Goal: Task Accomplishment & Management: Use online tool/utility

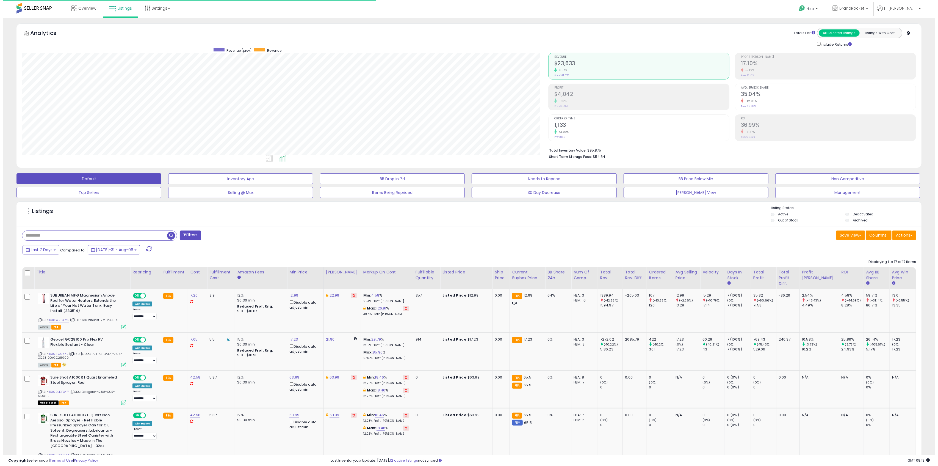
scroll to position [112, 527]
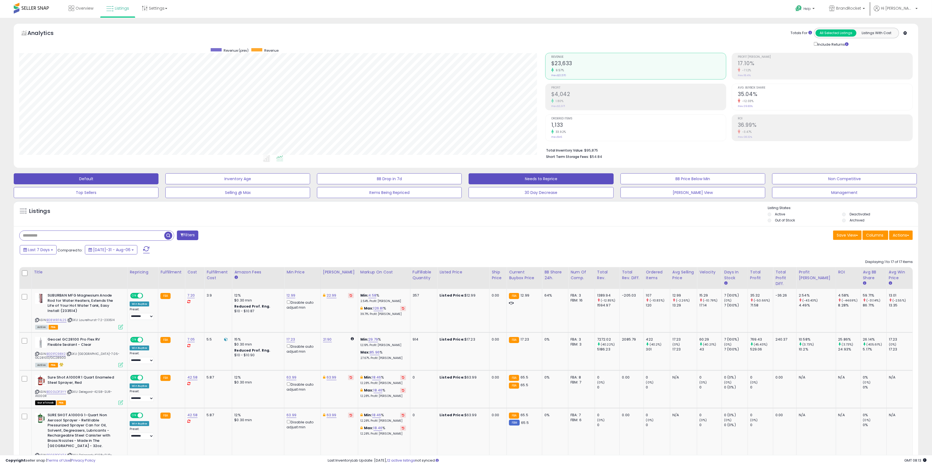
click at [310, 180] on button "Needs to Reprice" at bounding box center [237, 178] width 145 height 11
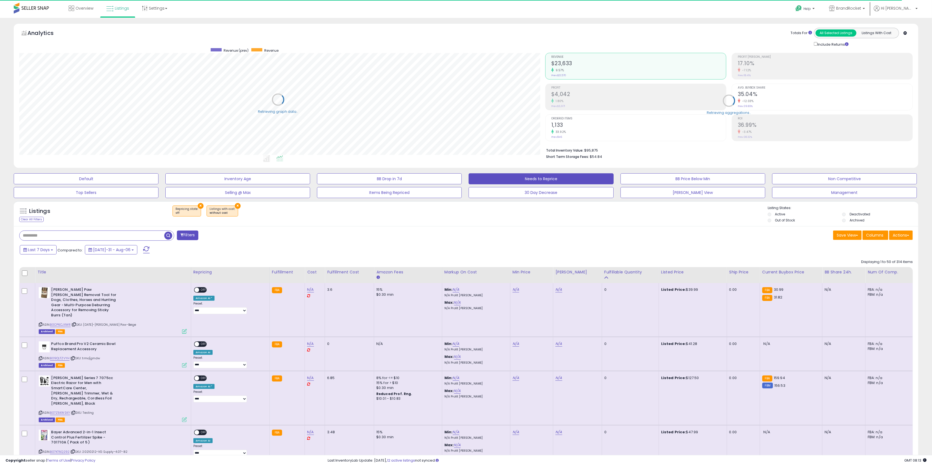
scroll to position [274708, 274294]
click at [779, 222] on label "Out of Stock" at bounding box center [785, 220] width 20 height 5
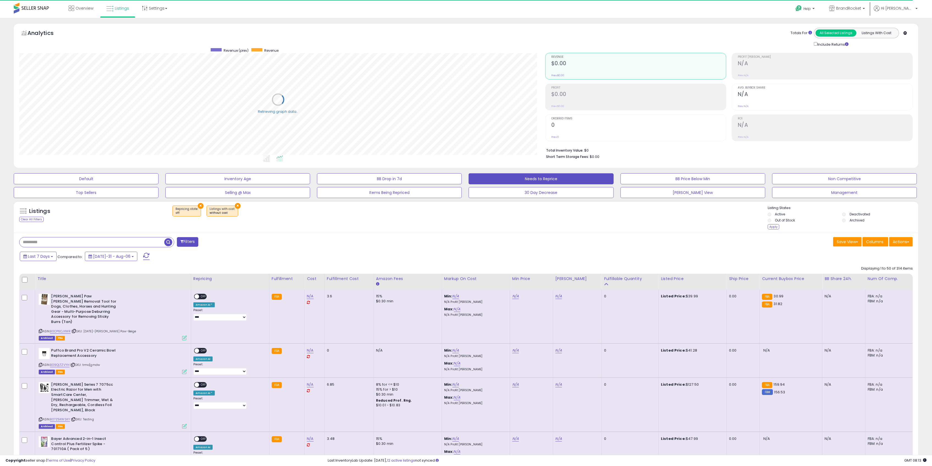
click at [842, 223] on ul "Active Deactivated Out of Stock Archived" at bounding box center [843, 218] width 151 height 12
click at [850, 215] on label "Deactivated" at bounding box center [860, 214] width 21 height 5
click at [851, 226] on div "Listing States: Active Deactivated Out of Stock Archived Apply" at bounding box center [843, 217] width 151 height 25
click at [853, 222] on label "Archived" at bounding box center [857, 220] width 15 height 5
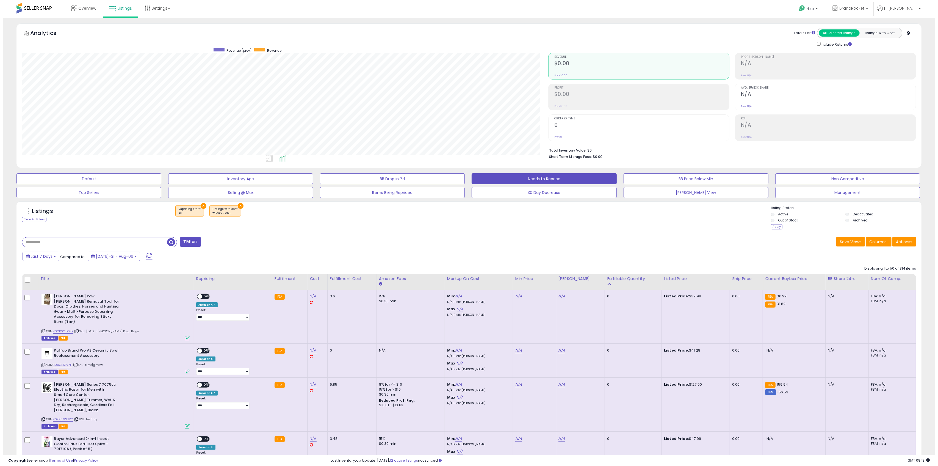
scroll to position [112, 527]
click at [782, 221] on label "Out of Stock" at bounding box center [785, 220] width 20 height 5
click at [775, 228] on div "Apply" at bounding box center [774, 226] width 12 height 5
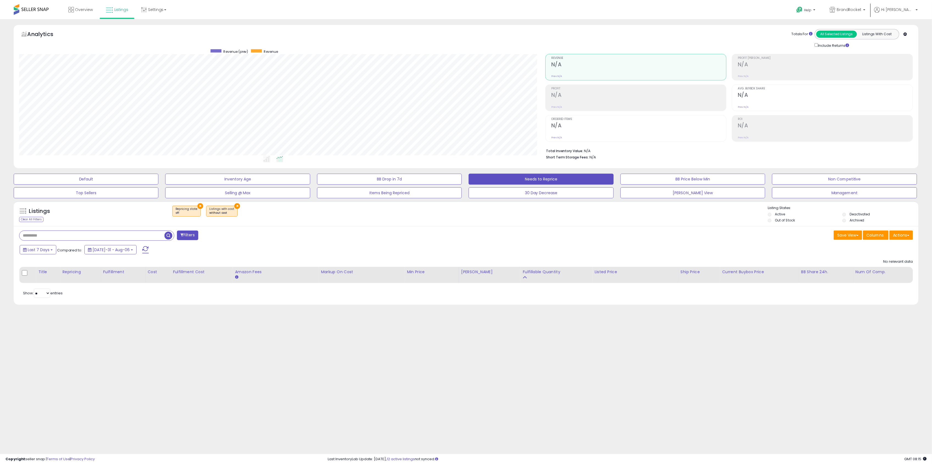
scroll to position [112, 529]
drag, startPoint x: 106, startPoint y: 178, endPoint x: 281, endPoint y: 43, distance: 221.9
click at [107, 177] on button "Default" at bounding box center [87, 178] width 146 height 11
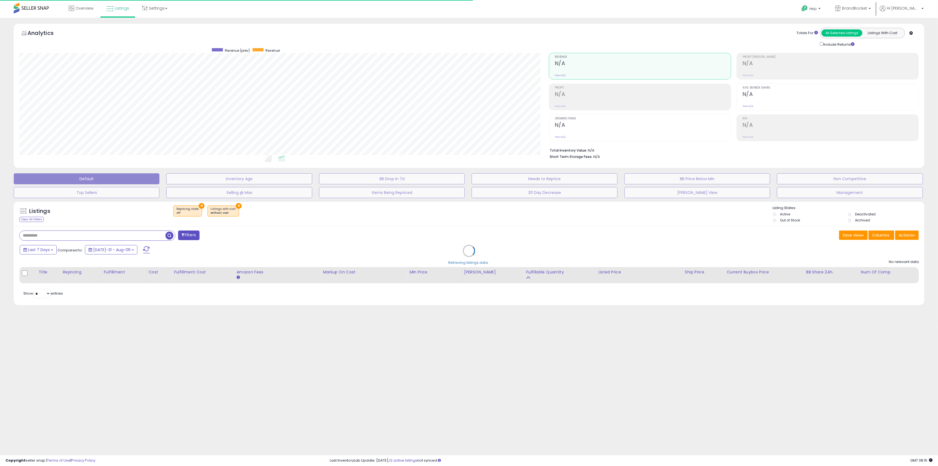
select select "**"
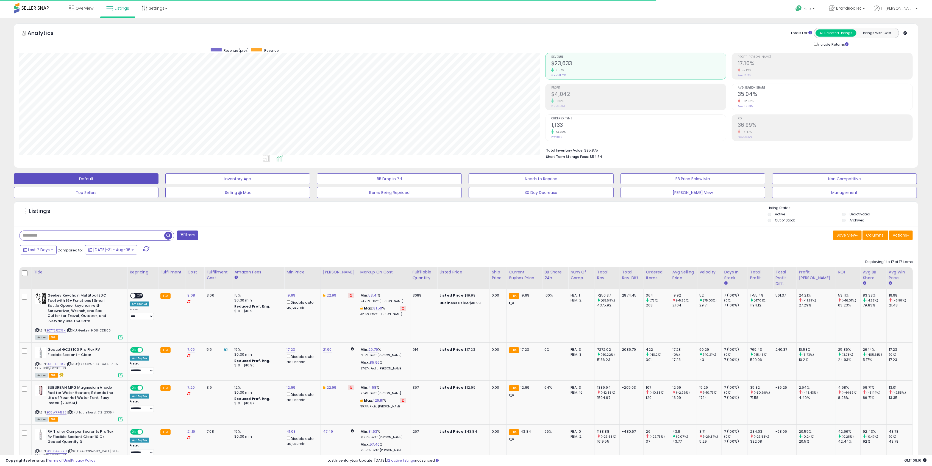
scroll to position [112, 527]
